Goal: Transaction & Acquisition: Book appointment/travel/reservation

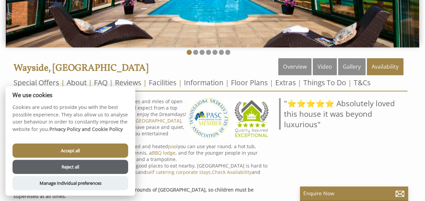
scroll to position [169, 0]
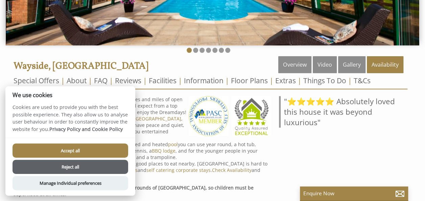
click at [87, 148] on button "Accept all" at bounding box center [71, 150] width 116 height 14
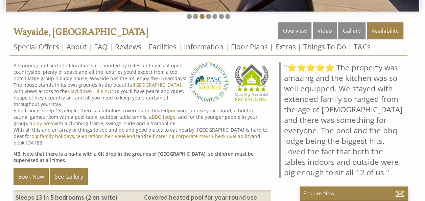
scroll to position [237, 0]
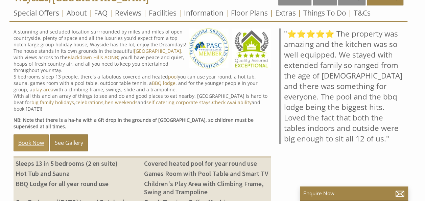
click at [31, 134] on link "Book Now" at bounding box center [31, 142] width 35 height 17
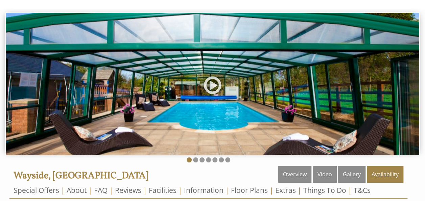
scroll to position [68, 0]
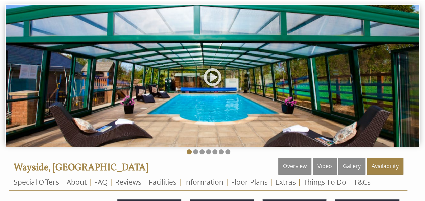
drag, startPoint x: 247, startPoint y: 119, endPoint x: 125, endPoint y: 114, distance: 121.5
click at [126, 114] on img at bounding box center [212, 76] width 413 height 142
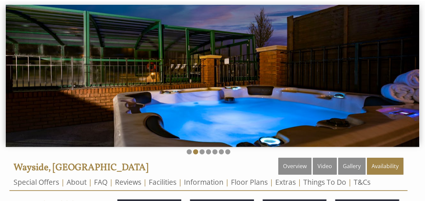
drag, startPoint x: 206, startPoint y: 120, endPoint x: 147, endPoint y: 121, distance: 58.8
click at [150, 121] on img at bounding box center [212, 76] width 413 height 142
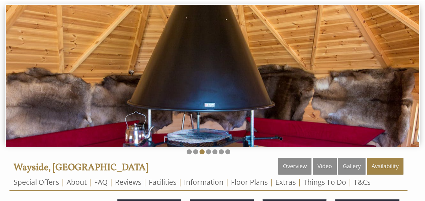
drag, startPoint x: 235, startPoint y: 126, endPoint x: 167, endPoint y: 124, distance: 68.0
click at [169, 125] on img at bounding box center [212, 76] width 413 height 142
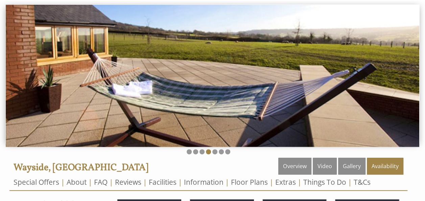
drag, startPoint x: 224, startPoint y: 123, endPoint x: 140, endPoint y: 115, distance: 84.2
click at [145, 117] on img at bounding box center [212, 76] width 413 height 142
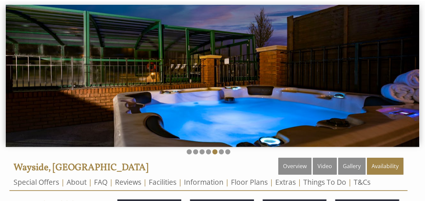
drag, startPoint x: 233, startPoint y: 113, endPoint x: 127, endPoint y: 111, distance: 105.2
click at [141, 113] on img at bounding box center [212, 76] width 413 height 142
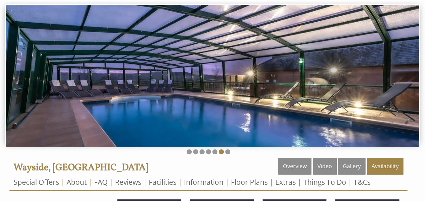
drag, startPoint x: 221, startPoint y: 119, endPoint x: 143, endPoint y: 115, distance: 78.2
click at [149, 116] on img at bounding box center [212, 76] width 413 height 142
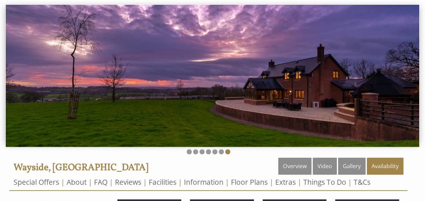
drag, startPoint x: 267, startPoint y: 112, endPoint x: 185, endPoint y: 115, distance: 82.9
click at [189, 115] on img at bounding box center [212, 76] width 413 height 142
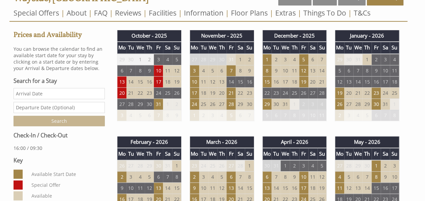
scroll to position [270, 0]
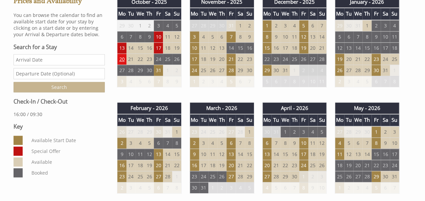
click at [118, 58] on td "20" at bounding box center [121, 58] width 9 height 11
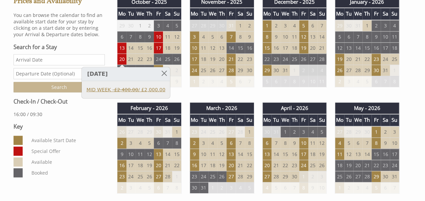
click at [140, 90] on link "MID WEEK - £2,400.00 / £2,000.00" at bounding box center [126, 89] width 79 height 7
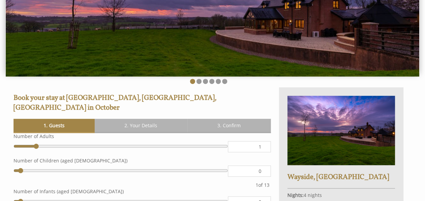
scroll to position [101, 0]
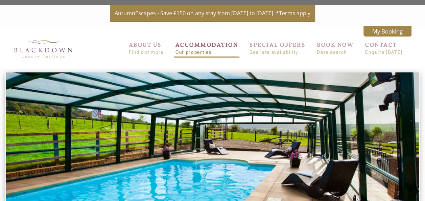
click at [196, 44] on link "ACCOMMODATION Our properties" at bounding box center [206, 48] width 63 height 14
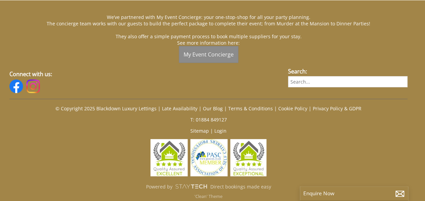
scroll to position [1487, 0]
